Goal: Task Accomplishment & Management: Complete application form

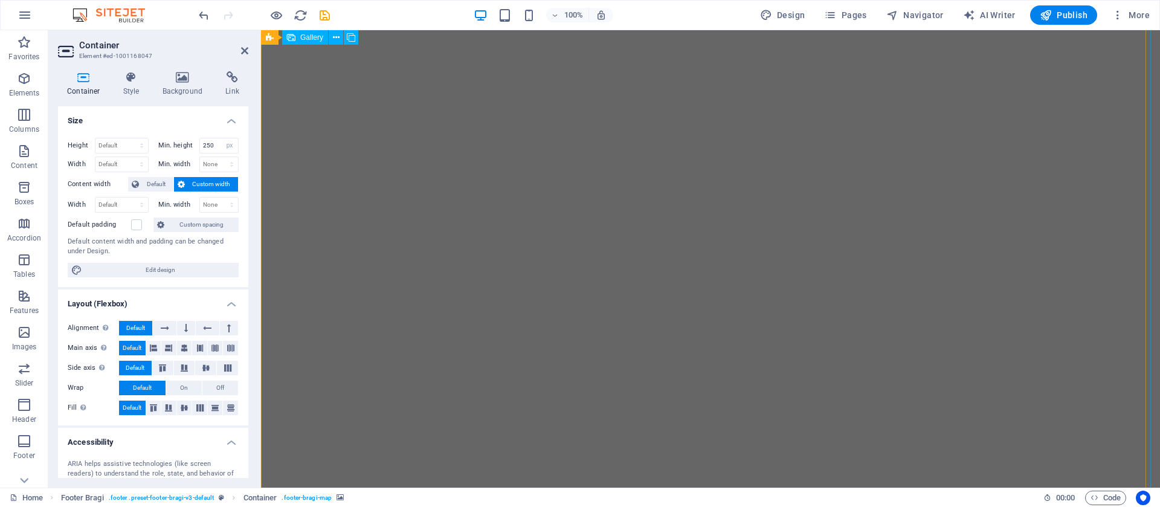
select select "px"
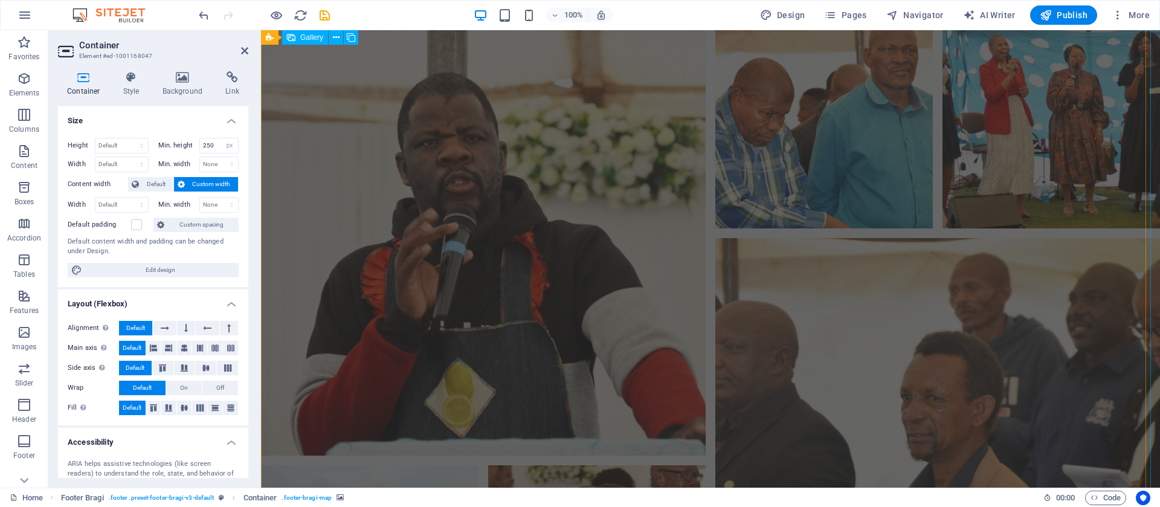
scroll to position [11589, 0]
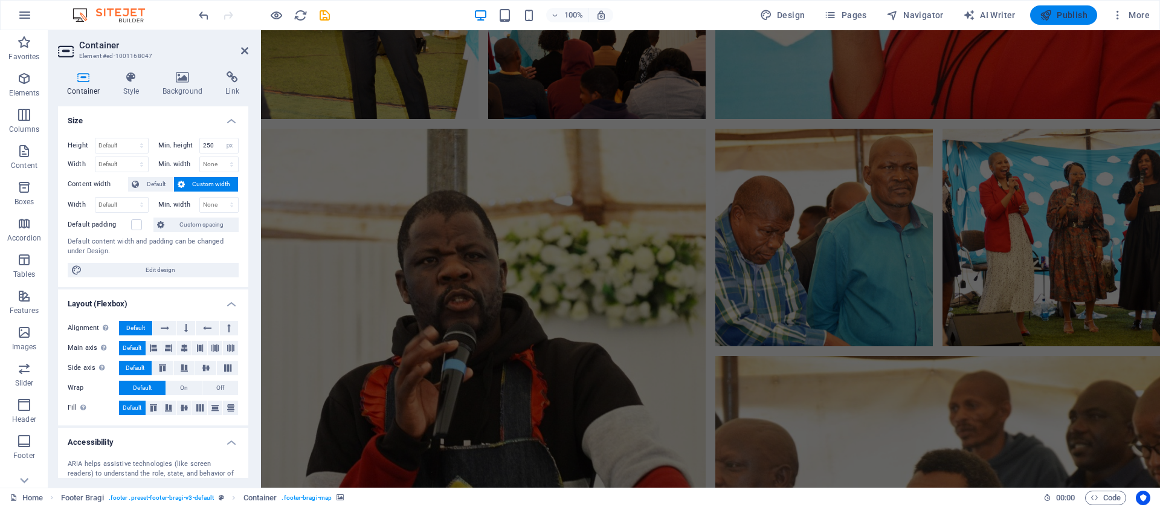
click at [1064, 15] on span "Publish" at bounding box center [1064, 15] width 48 height 12
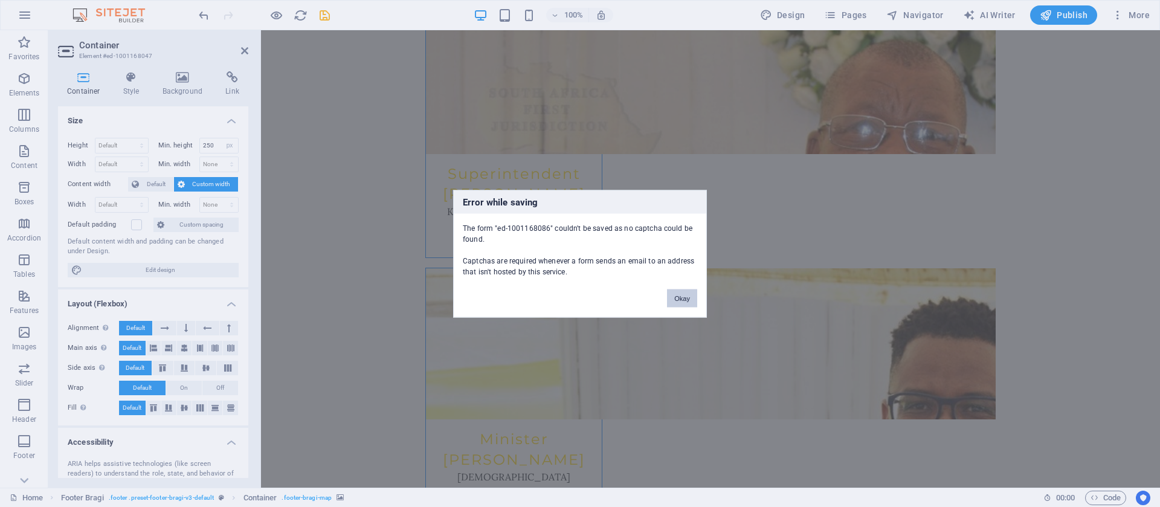
click at [685, 296] on button "Okay" at bounding box center [682, 298] width 30 height 18
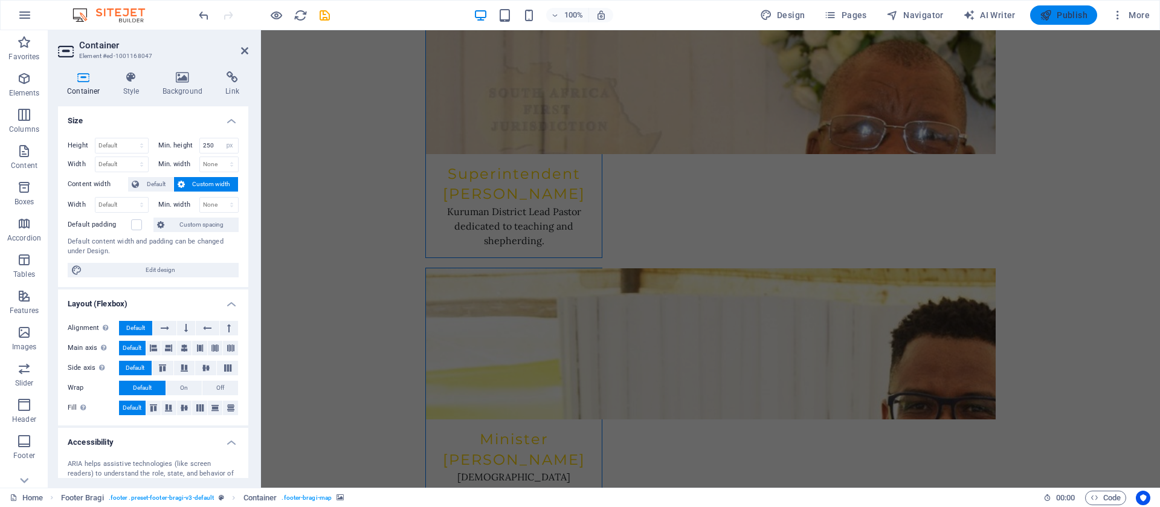
click at [1068, 13] on span "Publish" at bounding box center [1064, 15] width 48 height 12
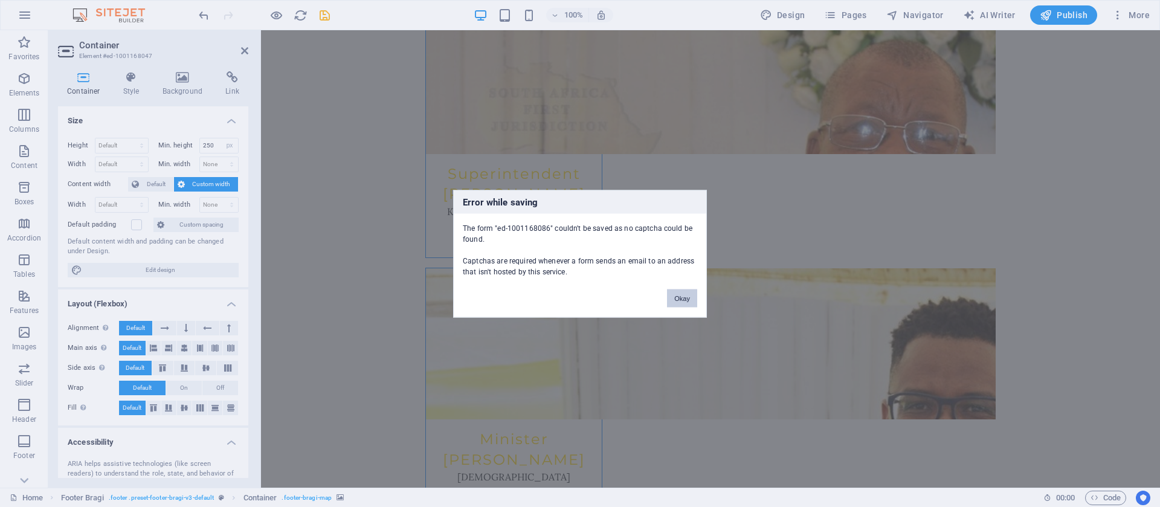
click at [672, 300] on button "Okay" at bounding box center [682, 298] width 30 height 18
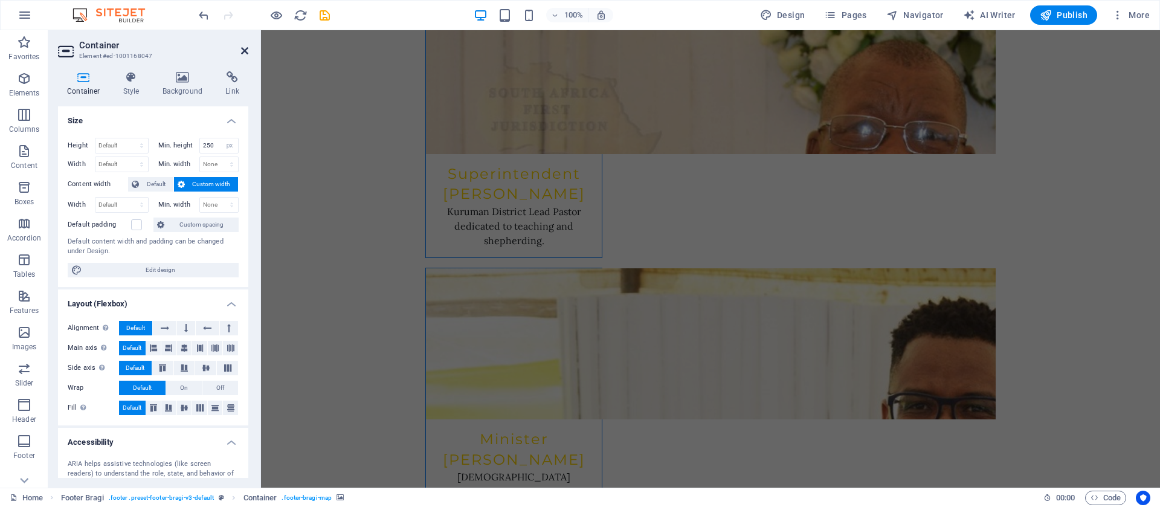
click at [243, 50] on icon at bounding box center [244, 51] width 7 height 10
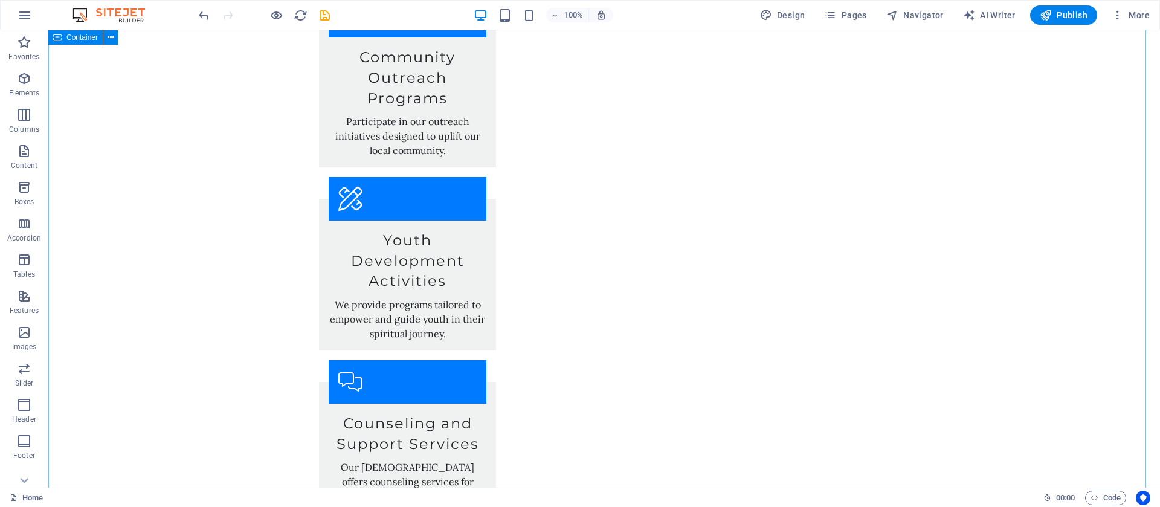
scroll to position [2697, 0]
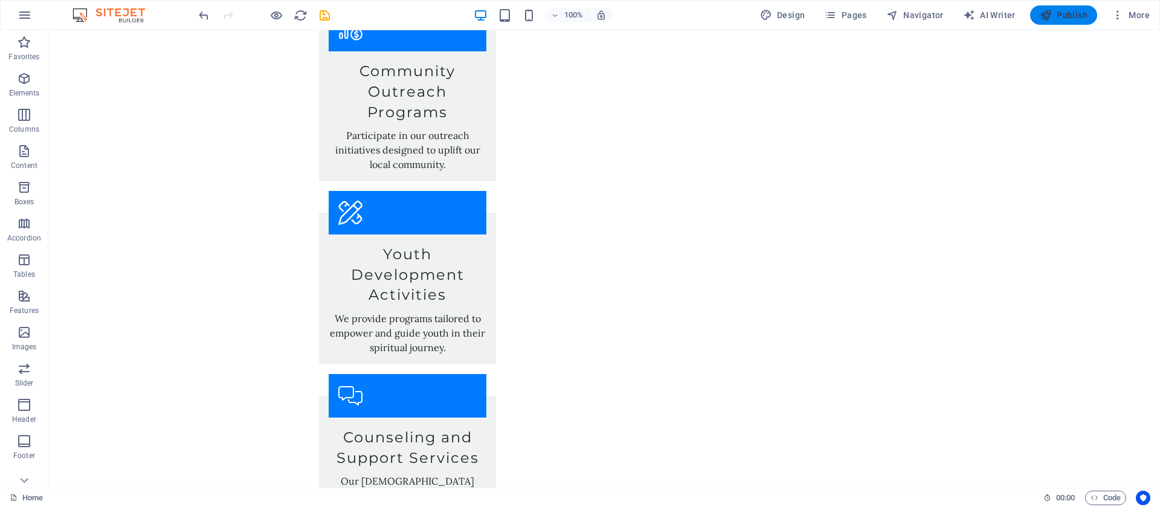
click at [1063, 15] on span "Publish" at bounding box center [1064, 15] width 48 height 12
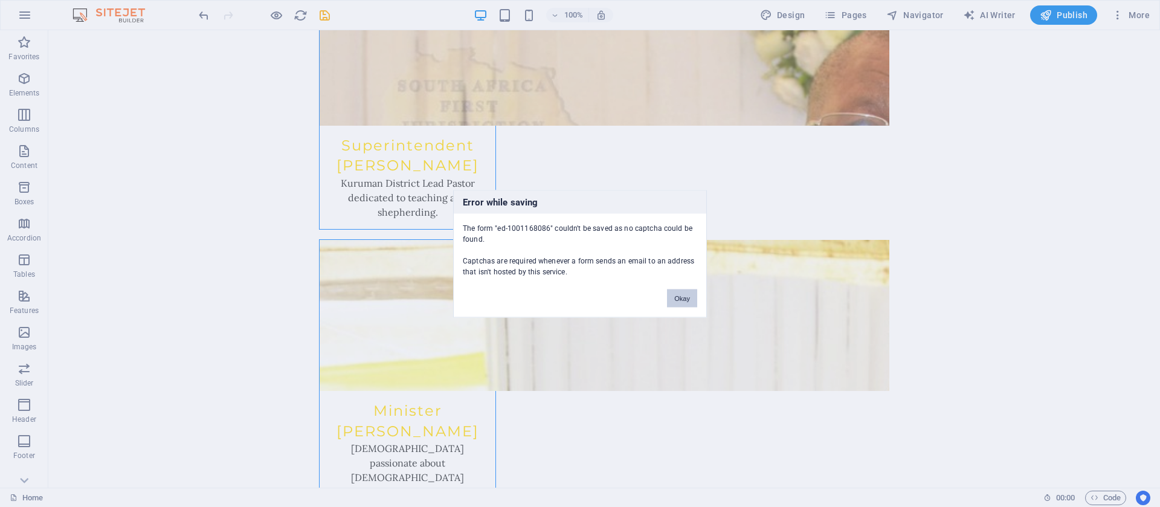
click at [682, 294] on button "Okay" at bounding box center [682, 298] width 30 height 18
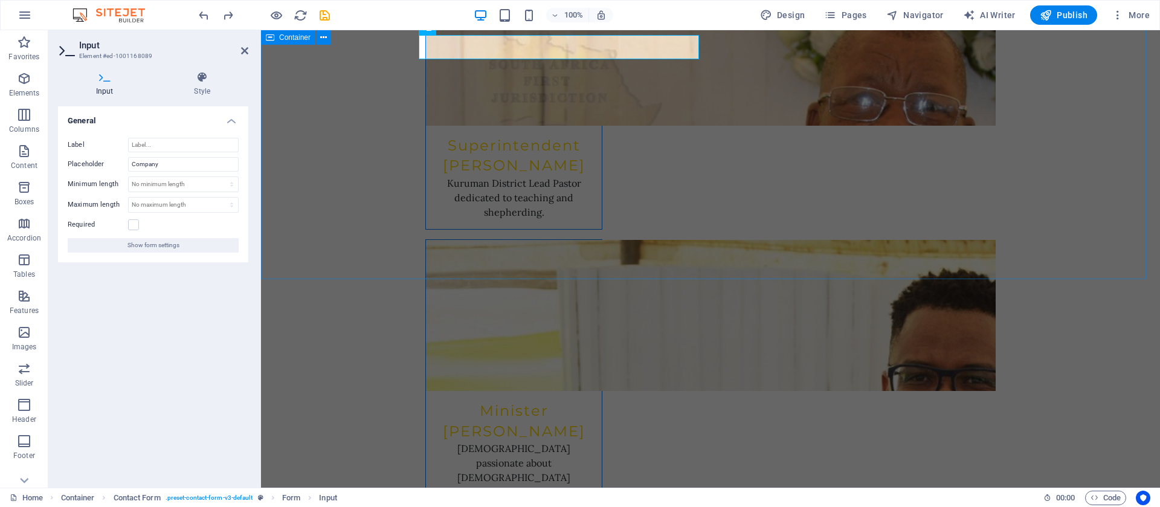
scroll to position [4556, 0]
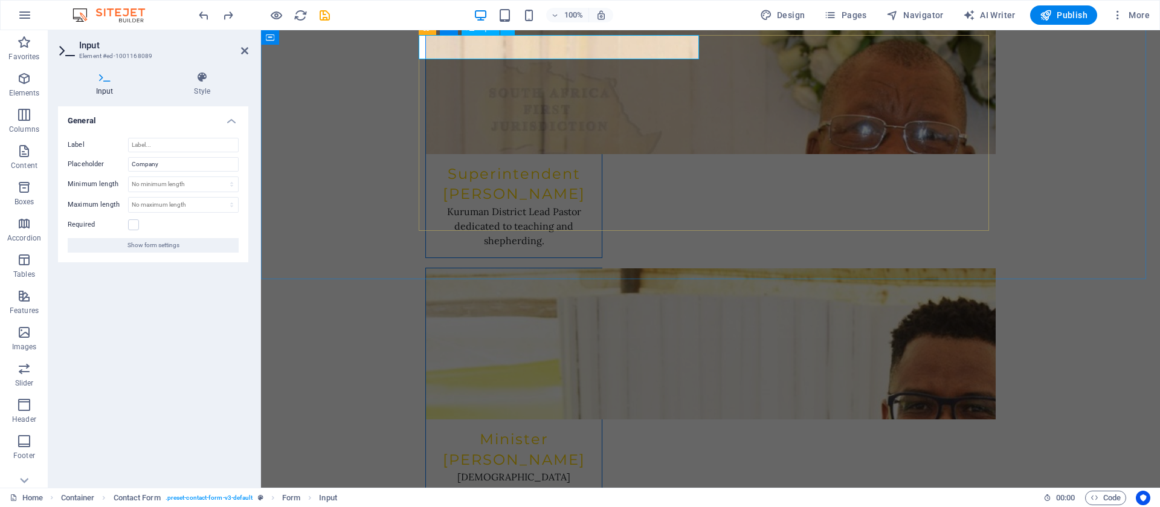
drag, startPoint x: 479, startPoint y: 47, endPoint x: 418, endPoint y: 42, distance: 60.6
drag, startPoint x: 474, startPoint y: 53, endPoint x: 401, endPoint y: 55, distance: 73.8
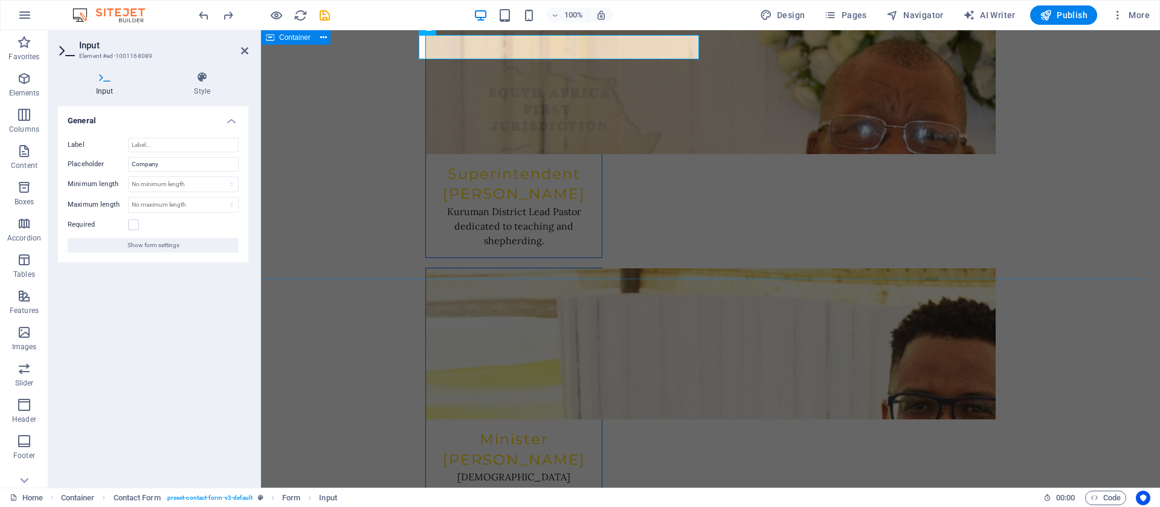
click at [170, 163] on input "Company" at bounding box center [183, 164] width 111 height 15
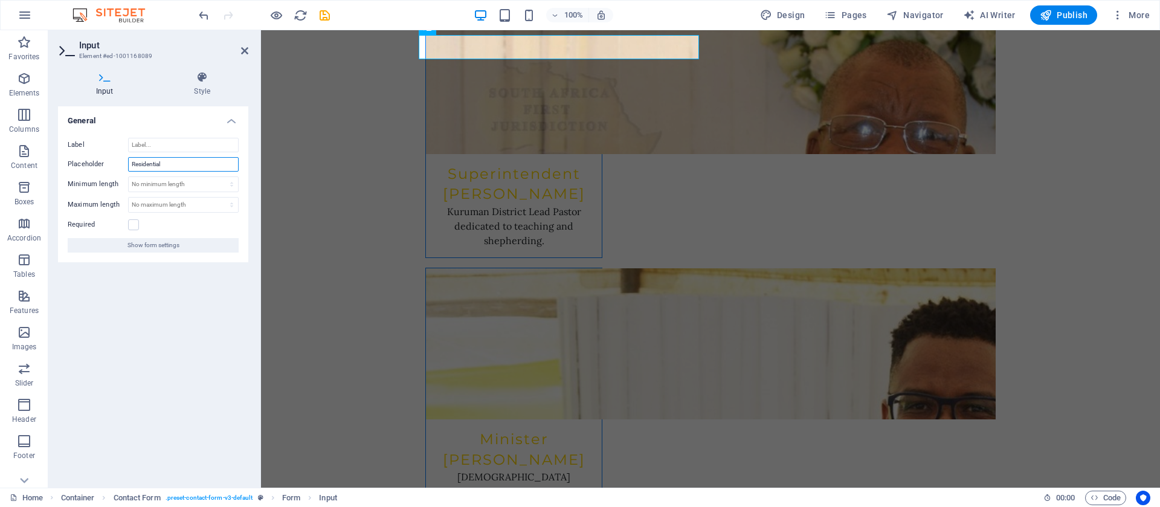
type input "Residential Address"
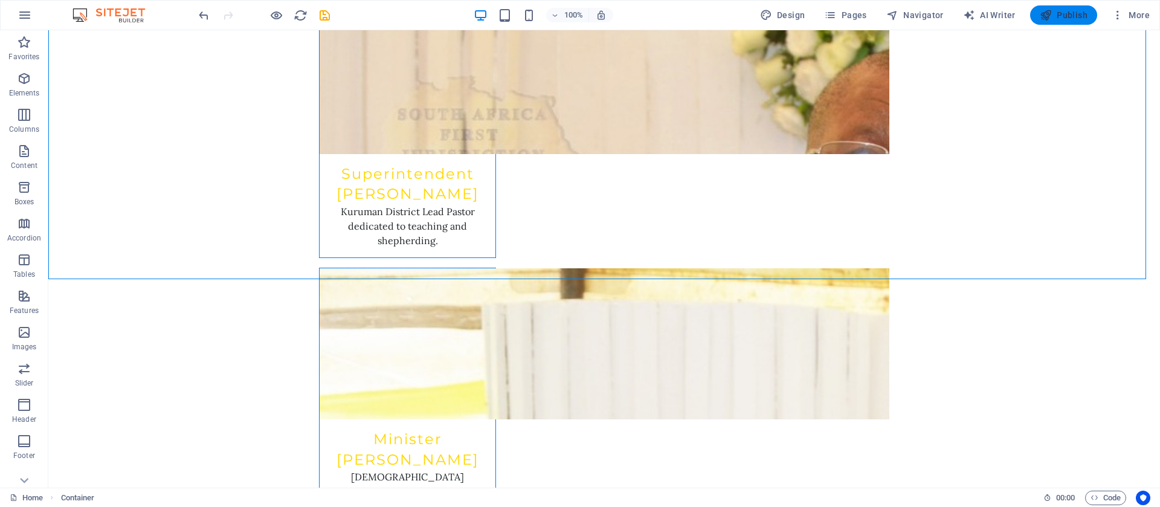
scroll to position [4584, 0]
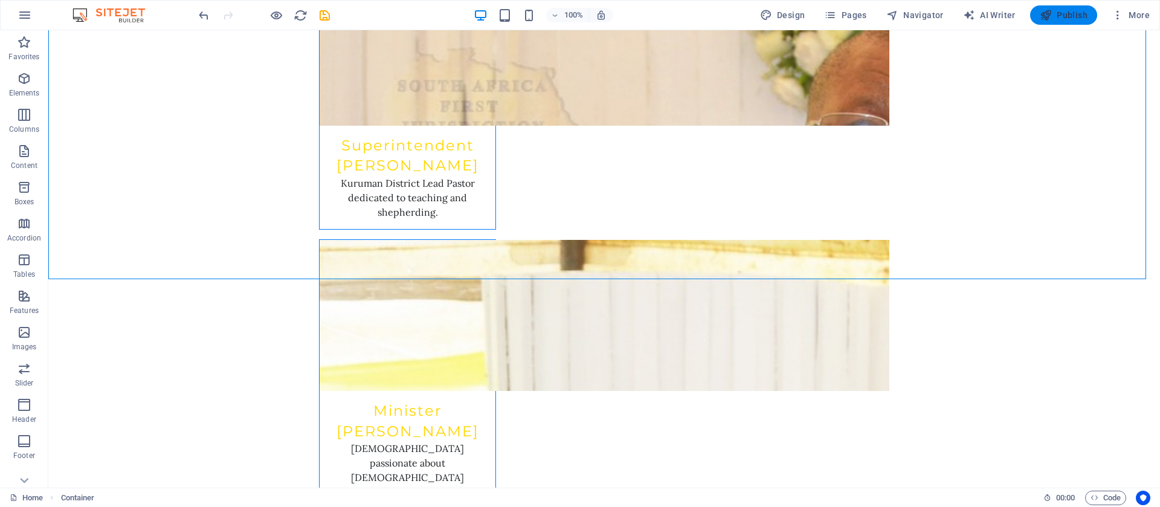
click at [1061, 9] on span "Publish" at bounding box center [1064, 15] width 48 height 12
checkbox input "false"
